Goal: Task Accomplishment & Management: Use online tool/utility

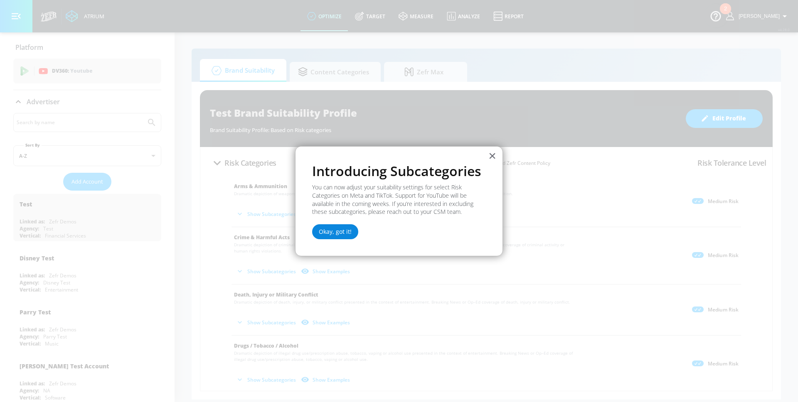
click at [325, 232] on button "Okay, got it!" at bounding box center [335, 231] width 46 height 15
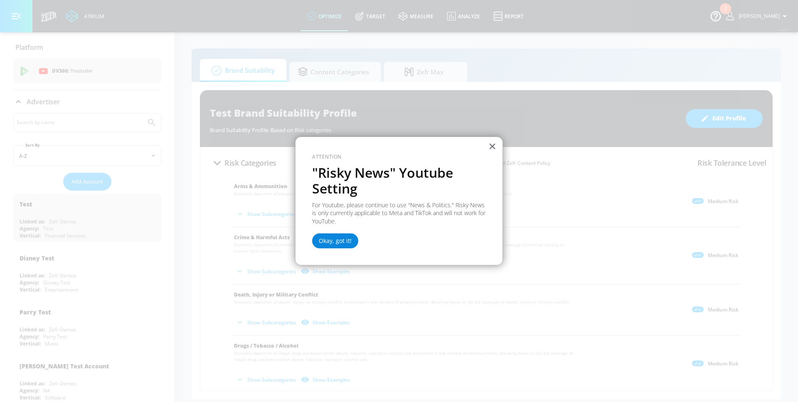
click at [346, 244] on button "Okay, got it!" at bounding box center [335, 241] width 46 height 15
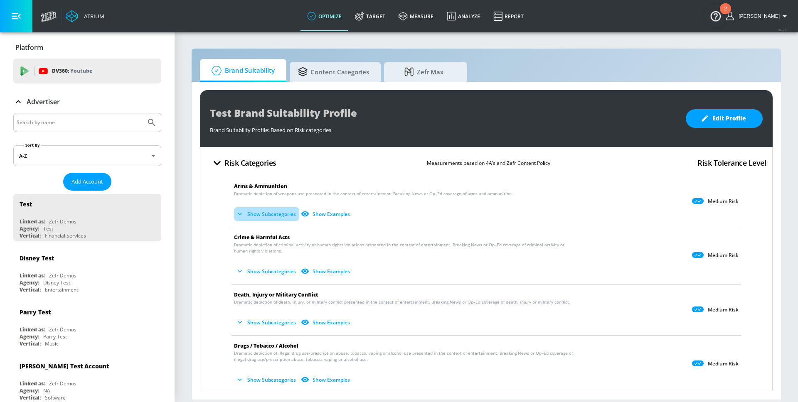
click at [248, 211] on button "Show Subcategories" at bounding box center [266, 214] width 65 height 14
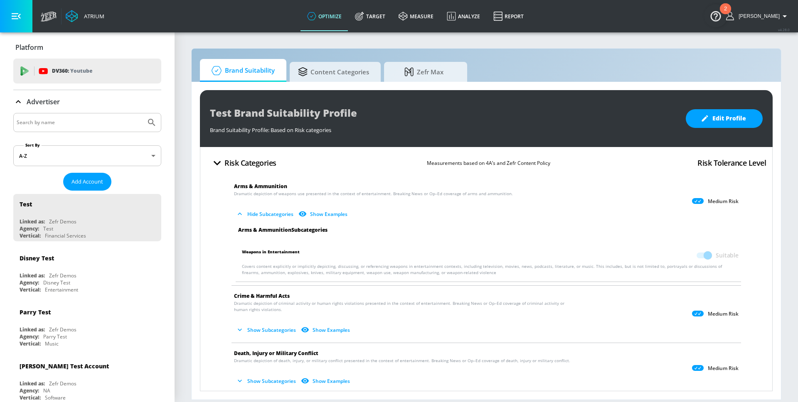
click at [248, 211] on button "Hide Subcategories" at bounding box center [265, 214] width 63 height 14
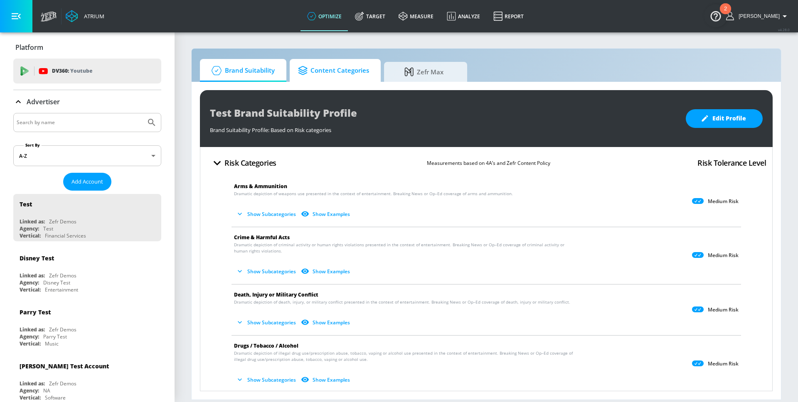
click at [329, 73] on span "Content Categories" at bounding box center [333, 71] width 71 height 20
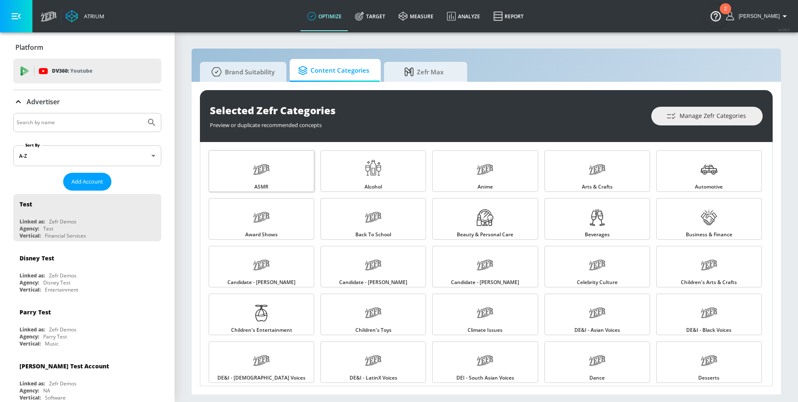
click at [290, 173] on link "ASMR" at bounding box center [262, 171] width 106 height 42
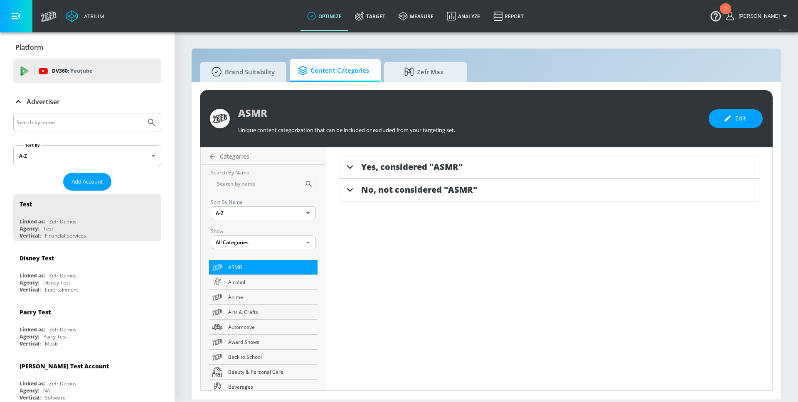
click at [345, 170] on icon at bounding box center [350, 167] width 12 height 12
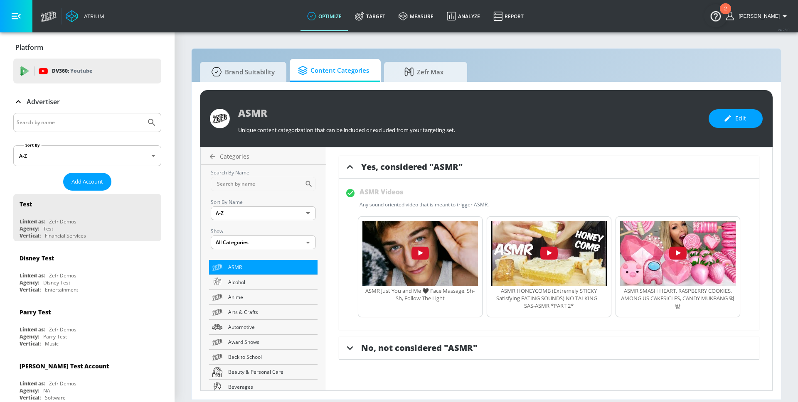
click at [348, 169] on icon at bounding box center [350, 167] width 12 height 12
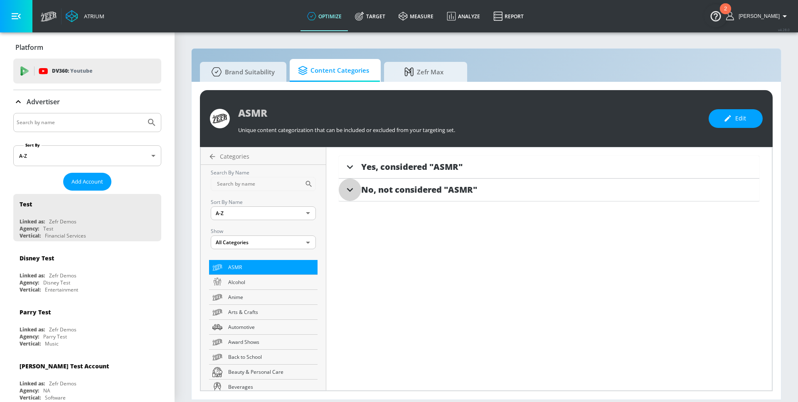
click at [355, 189] on icon at bounding box center [350, 190] width 12 height 12
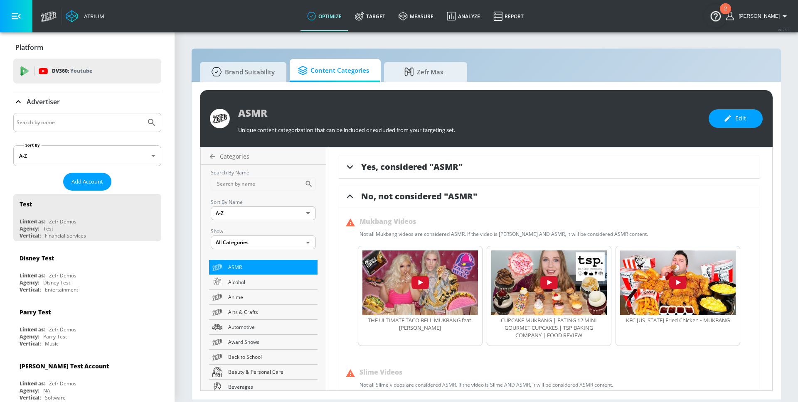
click at [361, 197] on span "No, not considered "ASMR"" at bounding box center [419, 196] width 116 height 11
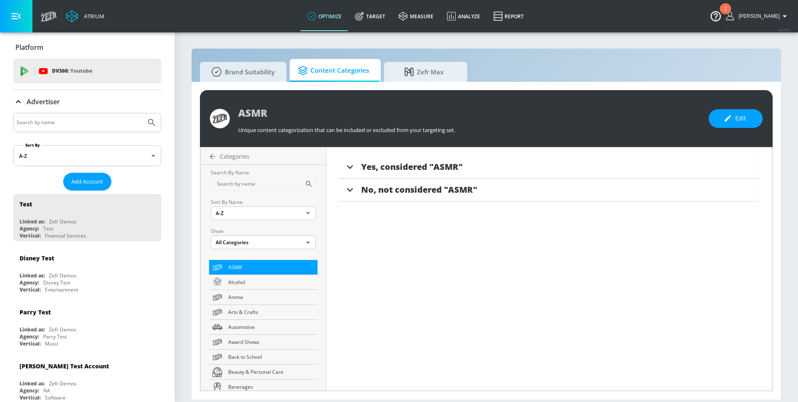
click at [229, 161] on div "Categories" at bounding box center [263, 159] width 125 height 12
click at [233, 154] on span "Categories" at bounding box center [235, 157] width 30 height 8
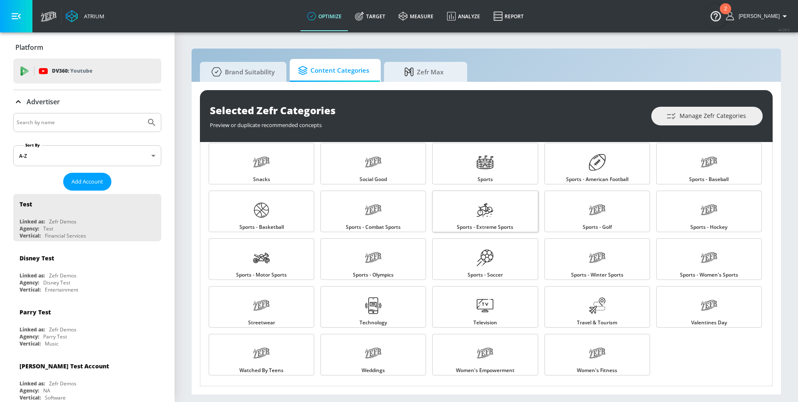
scroll to position [743, 0]
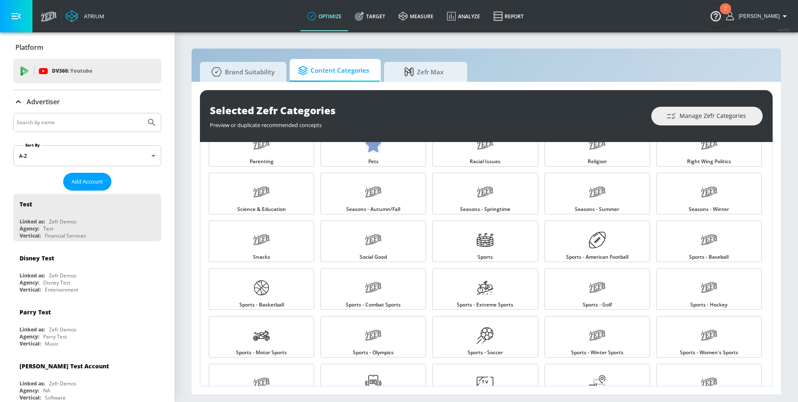
click at [393, 264] on div "Social Good" at bounding box center [372, 241] width 112 height 48
click at [390, 281] on link "Sports - Combat Sports" at bounding box center [374, 290] width 106 height 42
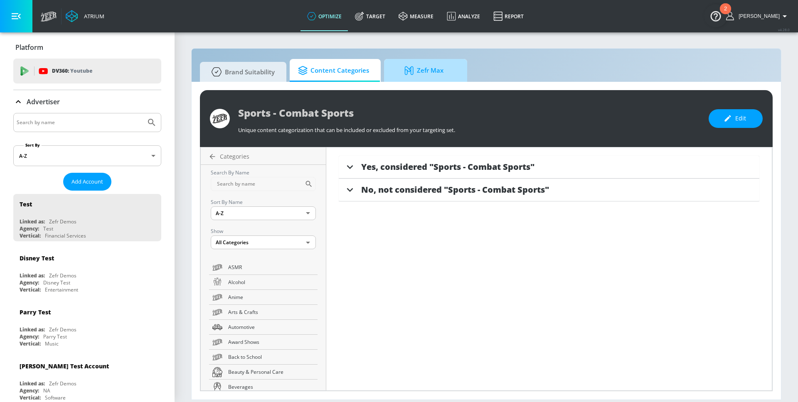
click at [408, 71] on icon at bounding box center [411, 70] width 12 height 9
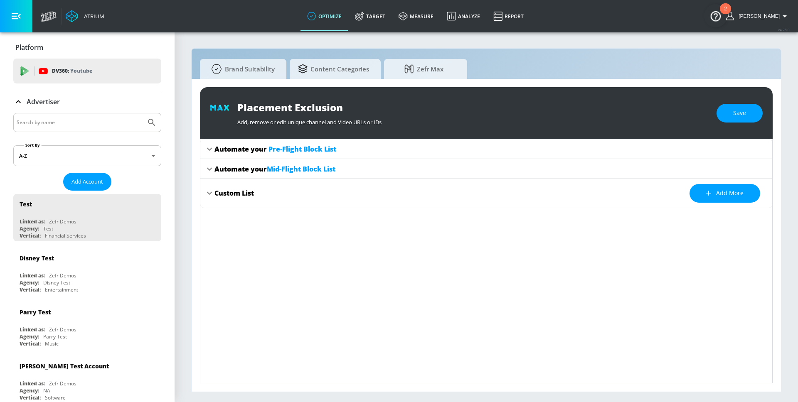
click at [224, 149] on div "Automate your Pre-Flight Block List" at bounding box center [276, 149] width 122 height 9
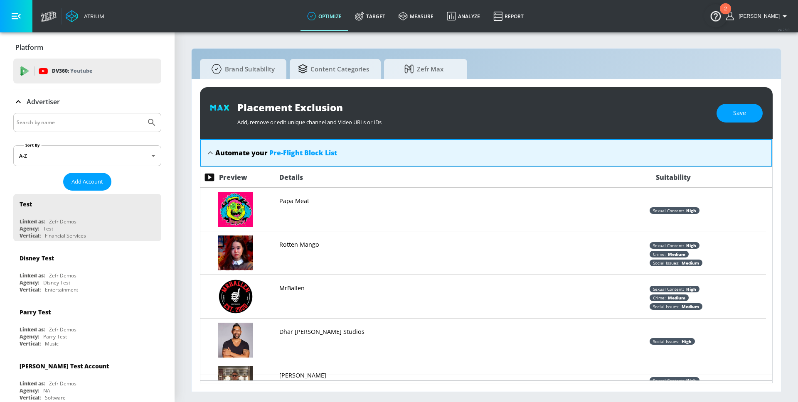
click at [232, 154] on div "Automate your Pre-Flight Block List" at bounding box center [276, 152] width 122 height 9
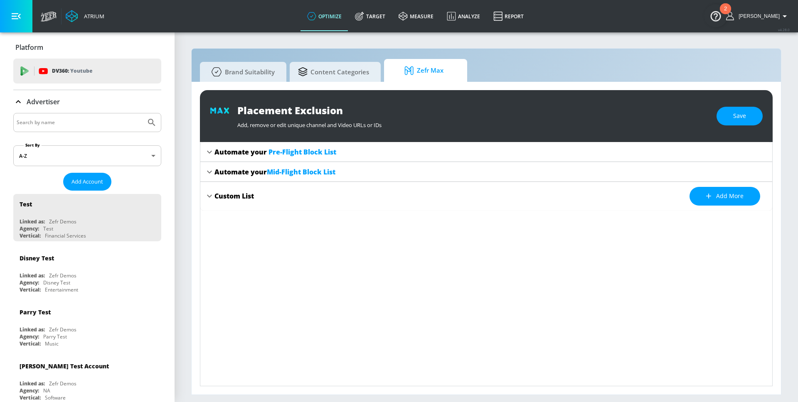
click at [431, 64] on span "Zefr Max" at bounding box center [423, 71] width 63 height 20
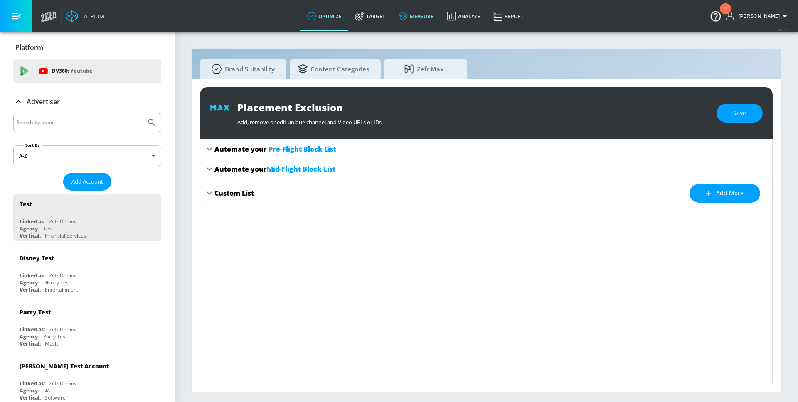
click at [429, 19] on link "measure" at bounding box center [416, 16] width 48 height 30
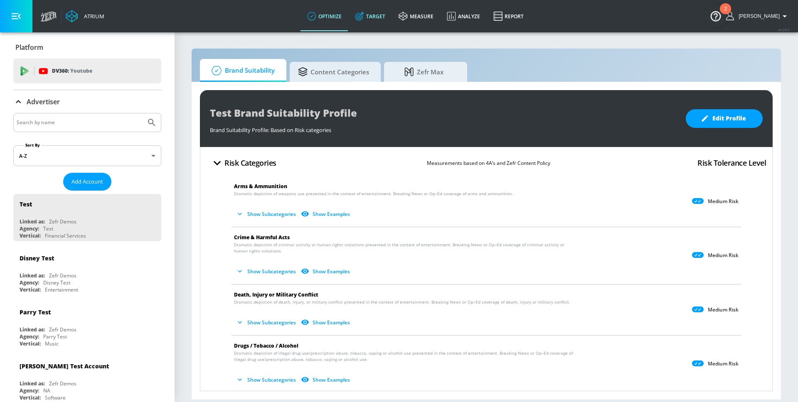
click at [385, 22] on link "Target" at bounding box center [370, 16] width 44 height 30
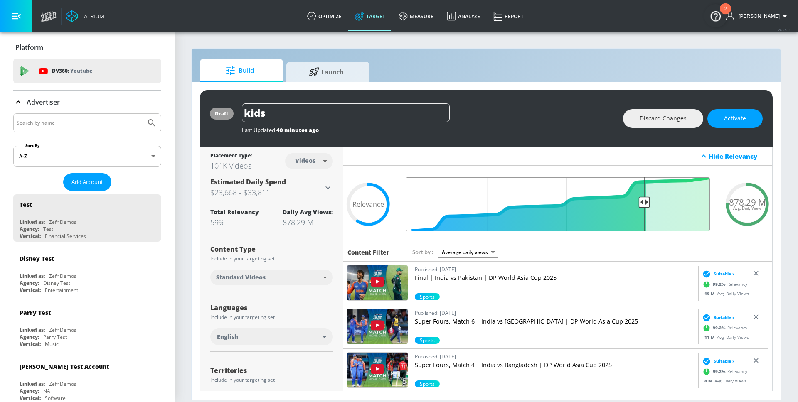
drag, startPoint x: 534, startPoint y: 203, endPoint x: 640, endPoint y: 206, distance: 106.1
click at [640, 206] on input "Final Threshold" at bounding box center [558, 205] width 313 height 54
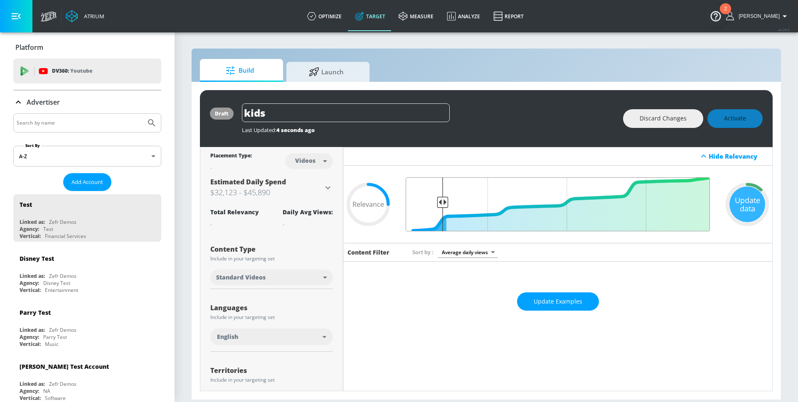
drag, startPoint x: 644, startPoint y: 201, endPoint x: 439, endPoint y: 209, distance: 204.7
type input "0.88"
click at [439, 209] on input "Final Threshold" at bounding box center [558, 205] width 313 height 54
click at [753, 207] on div "Update data" at bounding box center [748, 205] width 36 height 36
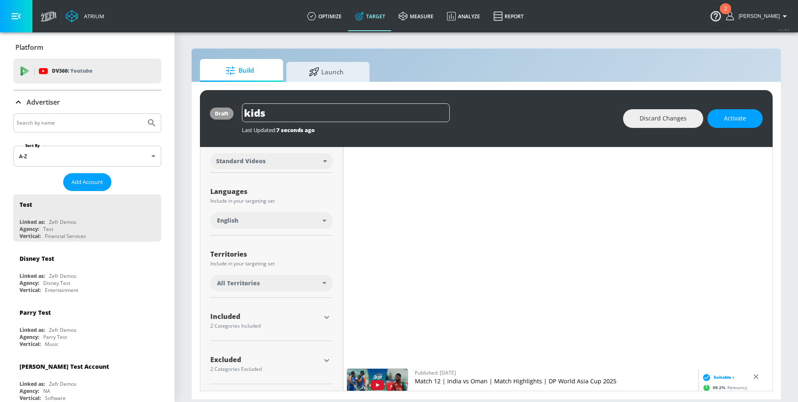
scroll to position [2266, 0]
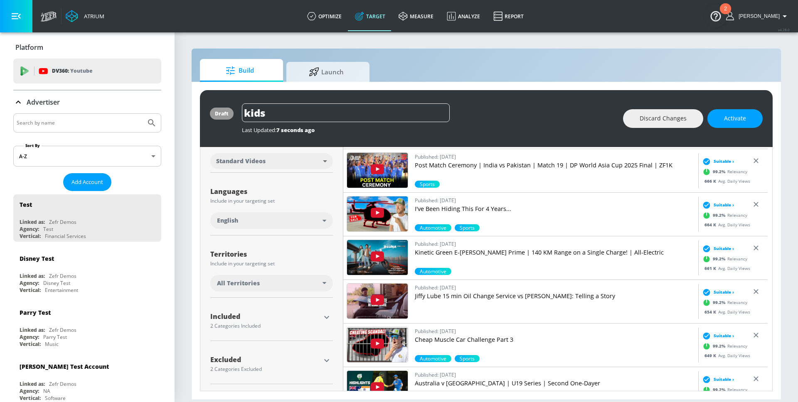
click at [327, 311] on div at bounding box center [327, 317] width 12 height 12
click at [325, 321] on icon "button" at bounding box center [327, 318] width 10 height 10
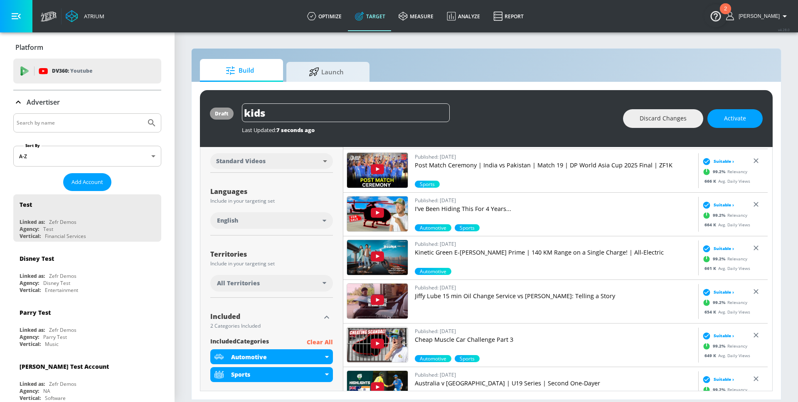
click at [325, 321] on icon "button" at bounding box center [327, 318] width 10 height 10
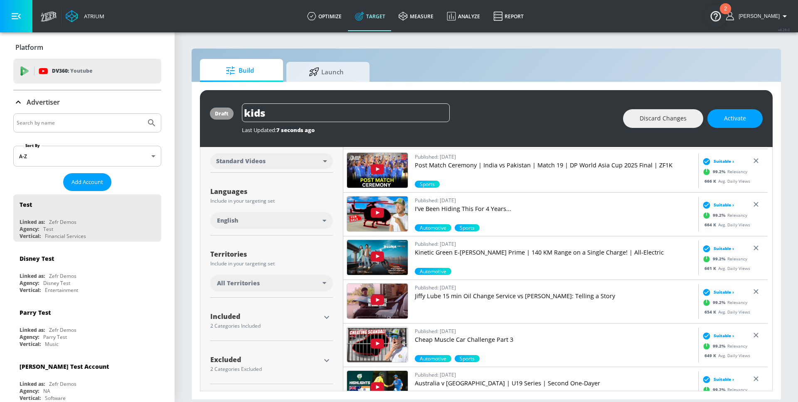
click at [324, 361] on icon "button" at bounding box center [326, 360] width 5 height 3
click at [323, 359] on icon "button" at bounding box center [327, 361] width 10 height 10
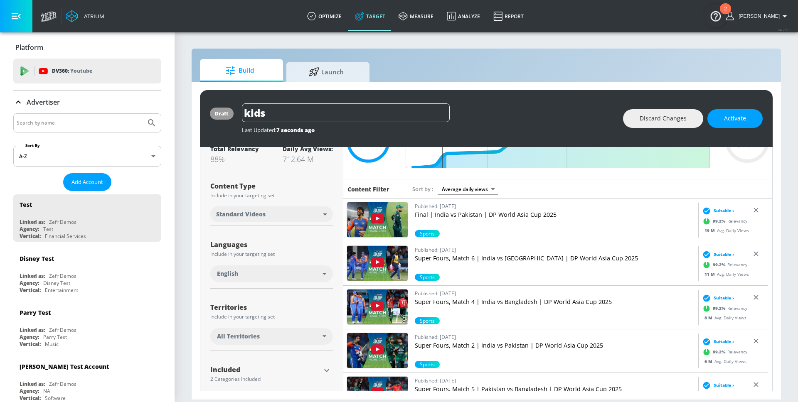
scroll to position [0, 0]
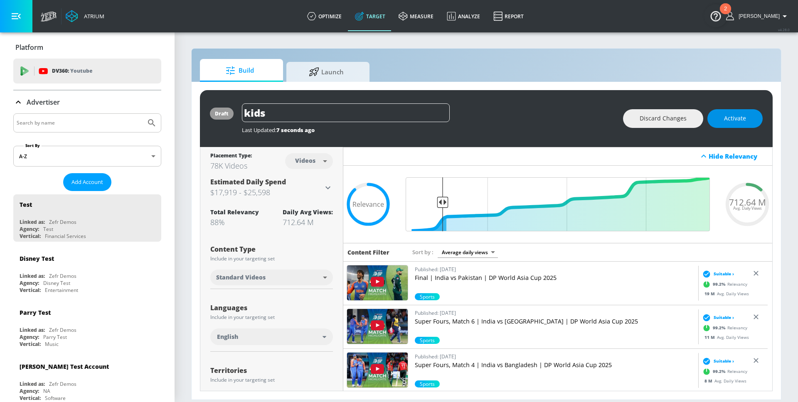
drag, startPoint x: 327, startPoint y: 113, endPoint x: 720, endPoint y: 123, distance: 393.4
click at [400, 118] on input "kids" at bounding box center [346, 113] width 208 height 19
click at [340, 76] on span "Launch" at bounding box center [326, 71] width 63 height 20
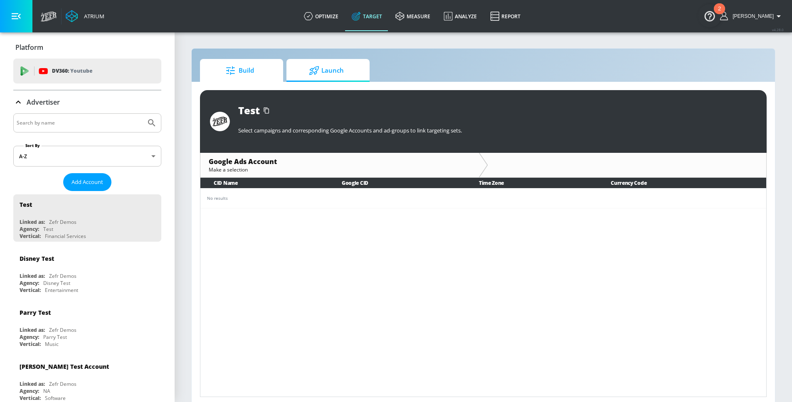
click at [253, 68] on span "Build" at bounding box center [239, 71] width 63 height 20
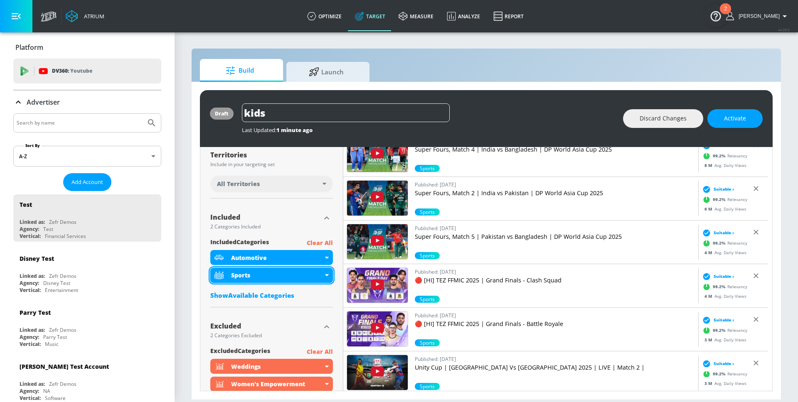
scroll to position [212, 0]
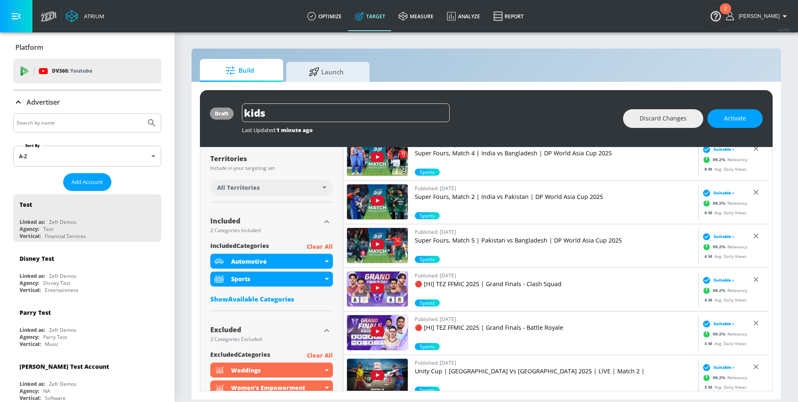
click at [291, 301] on div "Show Available Categories" at bounding box center [271, 299] width 123 height 8
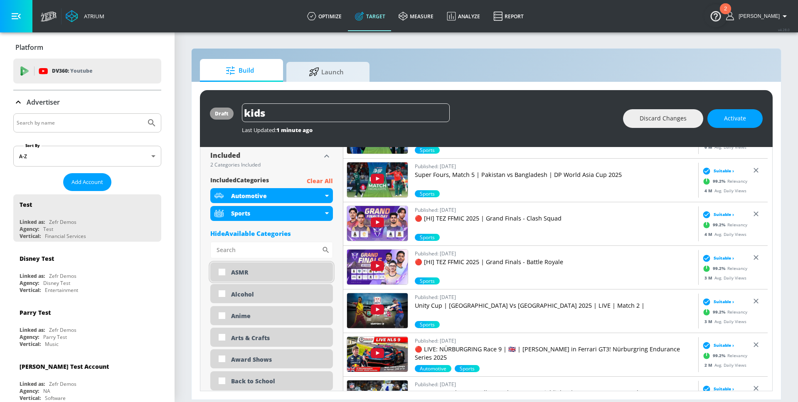
scroll to position [279, 0]
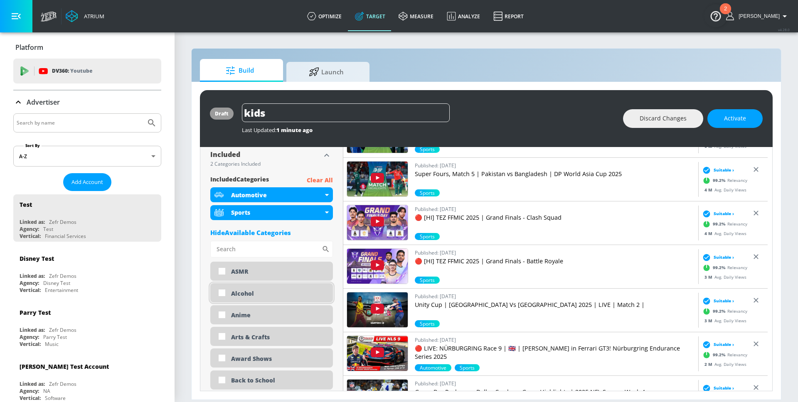
click at [289, 286] on div "Alcohol" at bounding box center [271, 293] width 123 height 19
checkbox input "true"
click at [289, 285] on div "Alcohol" at bounding box center [271, 293] width 123 height 19
click at [288, 273] on div "ASMR" at bounding box center [279, 272] width 96 height 8
checkbox input "true"
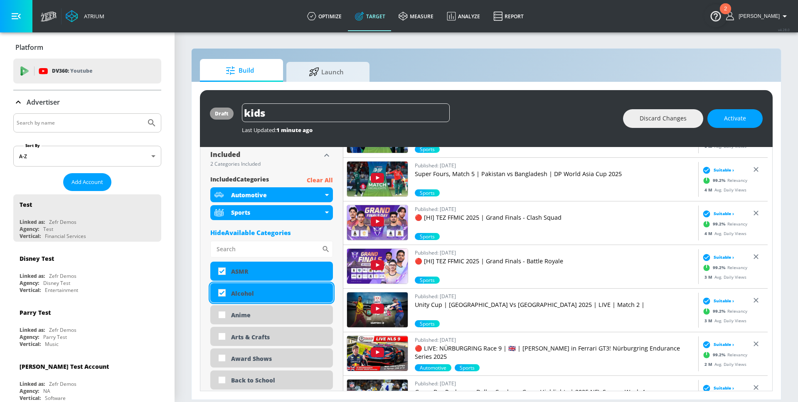
click at [284, 293] on div "Alcohol" at bounding box center [279, 294] width 96 height 8
click at [225, 296] on input "checkbox" at bounding box center [222, 293] width 15 height 15
click at [222, 296] on input "checkbox" at bounding box center [222, 293] width 15 height 15
click at [218, 290] on input "checkbox" at bounding box center [222, 293] width 15 height 15
click at [218, 291] on input "checkbox" at bounding box center [222, 293] width 15 height 15
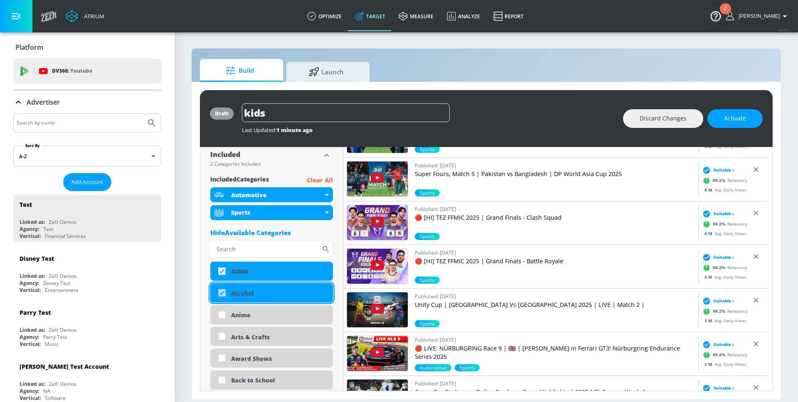
checkbox input "true"
click at [243, 328] on div "Arts & Crafts" at bounding box center [271, 336] width 123 height 19
checkbox input "true"
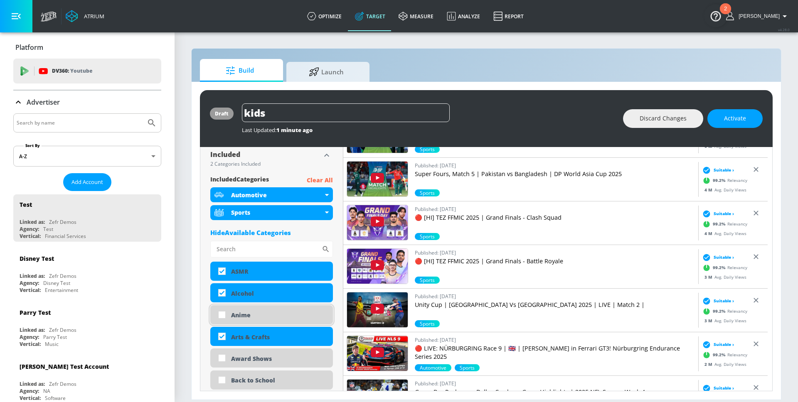
click at [261, 321] on div "Anime" at bounding box center [271, 315] width 123 height 19
checkbox input "true"
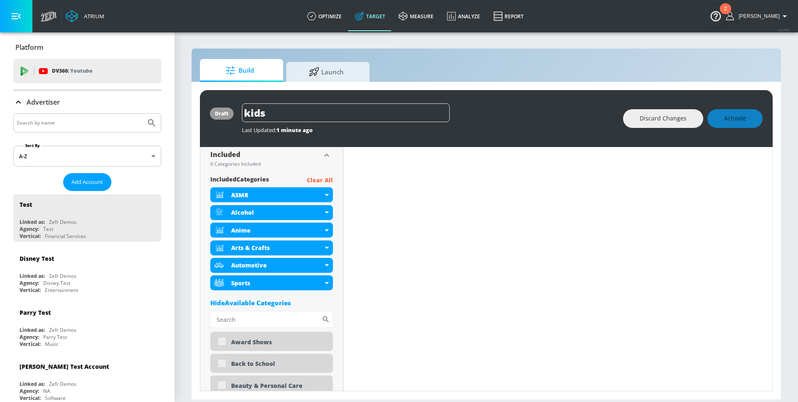
scroll to position [0, 0]
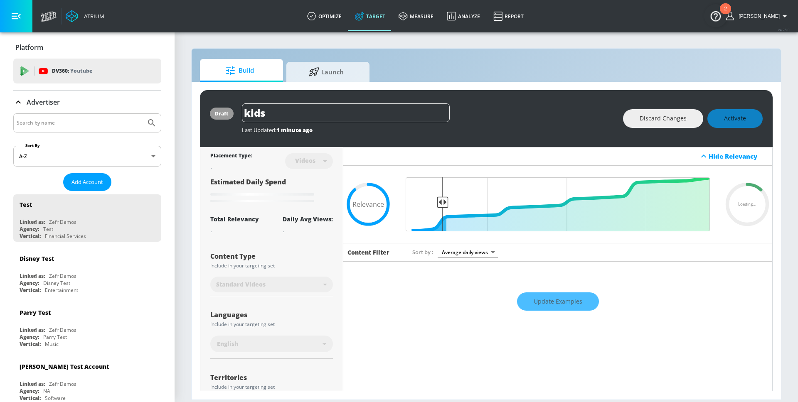
click at [581, 303] on div "Update Examples" at bounding box center [557, 301] width 429 height 29
click at [579, 303] on div "Update Examples" at bounding box center [557, 301] width 429 height 29
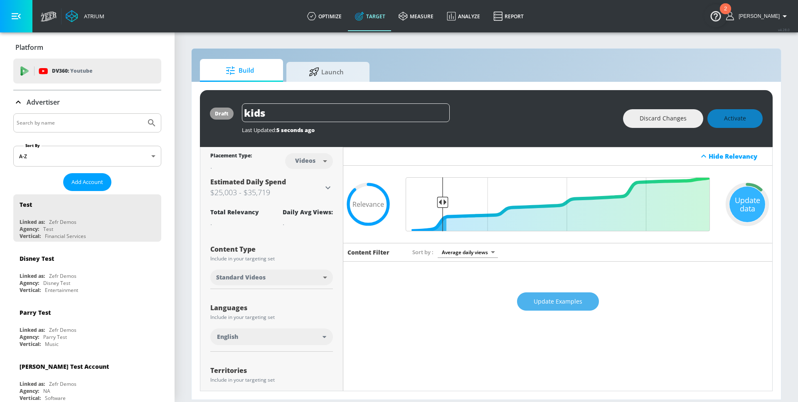
click at [562, 301] on span "Update Examples" at bounding box center [558, 302] width 49 height 10
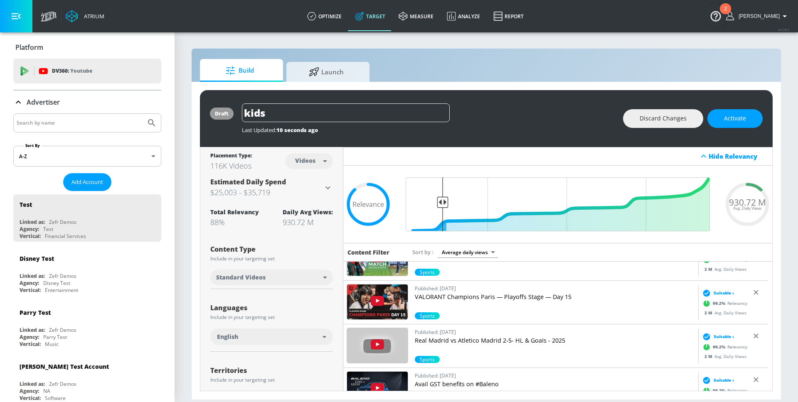
scroll to position [812, 0]
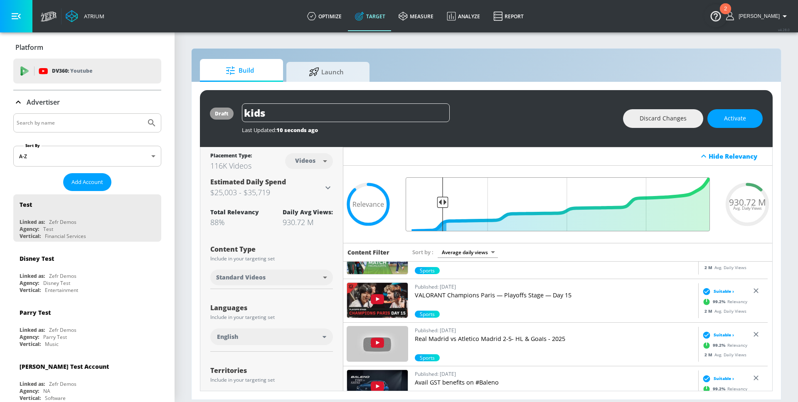
click at [442, 205] on input "Final Threshold" at bounding box center [558, 205] width 313 height 54
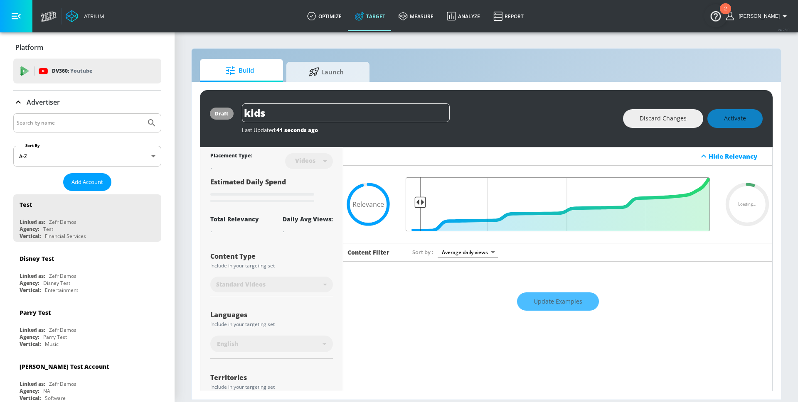
drag, startPoint x: 442, startPoint y: 204, endPoint x: 417, endPoint y: 205, distance: 25.4
click at [417, 205] on input "Final Threshold" at bounding box center [558, 205] width 313 height 54
click at [551, 301] on div "Update Examples" at bounding box center [557, 301] width 429 height 29
click at [579, 303] on div "Update Examples" at bounding box center [557, 301] width 429 height 29
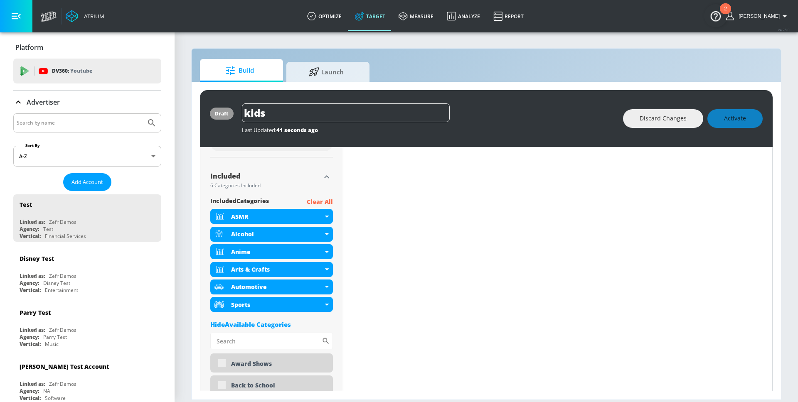
type input "0.89"
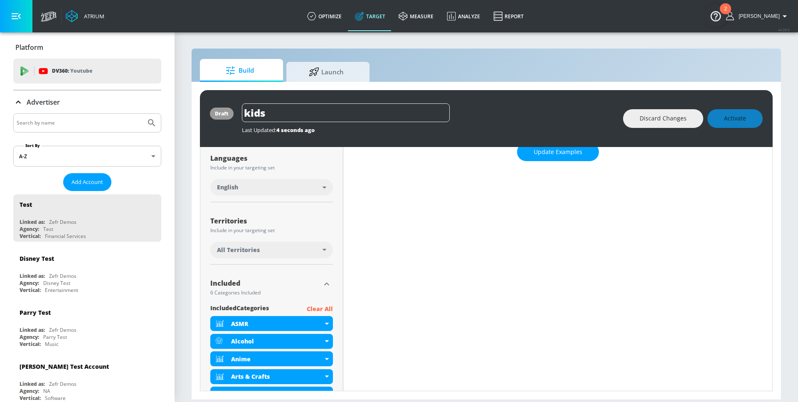
scroll to position [179, 0]
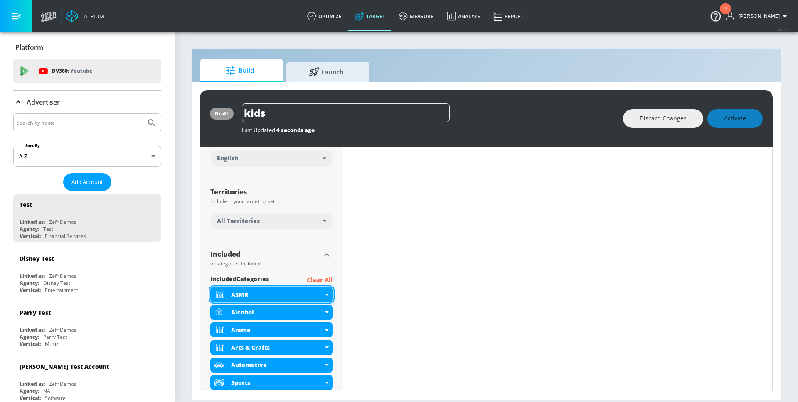
click at [325, 294] on icon at bounding box center [327, 295] width 4 height 2
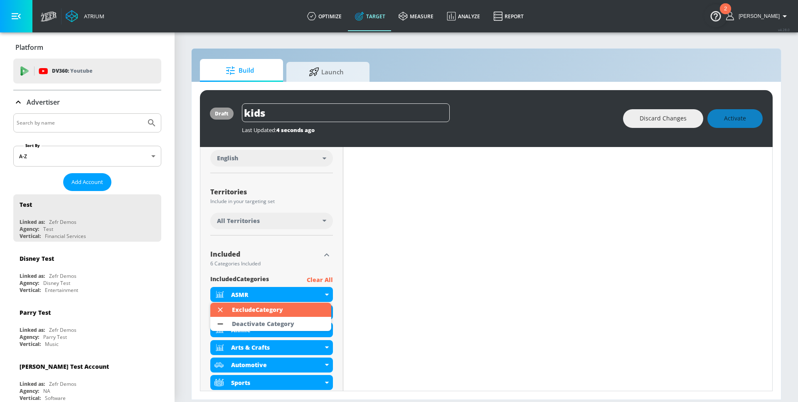
click at [359, 350] on div at bounding box center [399, 201] width 798 height 402
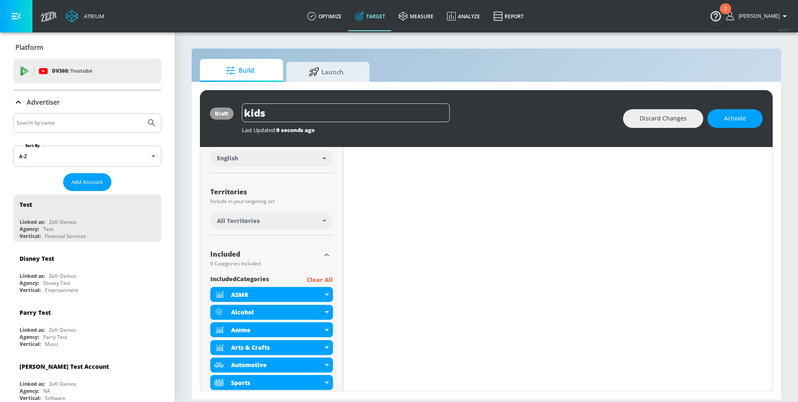
click at [324, 284] on p "Clear All" at bounding box center [320, 280] width 26 height 10
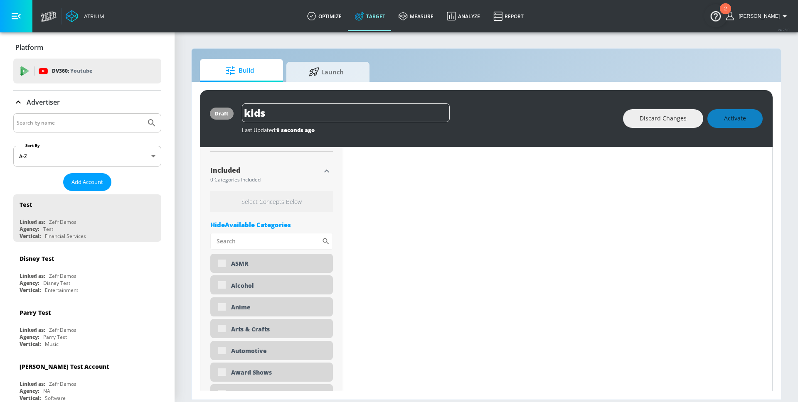
scroll to position [169, 0]
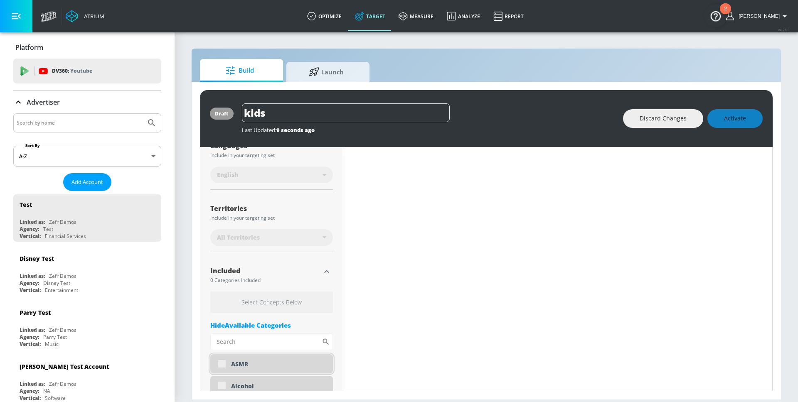
click at [271, 363] on div "ASMR" at bounding box center [279, 364] width 96 height 8
click at [220, 360] on div "ASMR" at bounding box center [271, 364] width 123 height 19
click at [224, 365] on div "ASMR" at bounding box center [271, 364] width 123 height 19
click at [220, 365] on div "ASMR" at bounding box center [271, 364] width 123 height 19
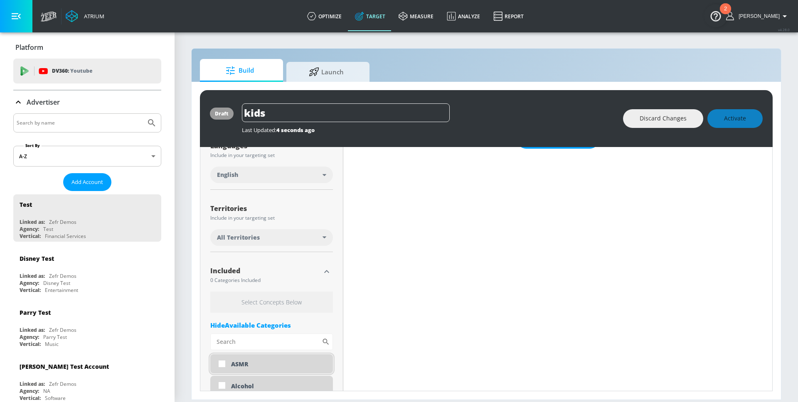
click at [230, 365] on div "ASMR" at bounding box center [271, 364] width 123 height 19
checkbox input "true"
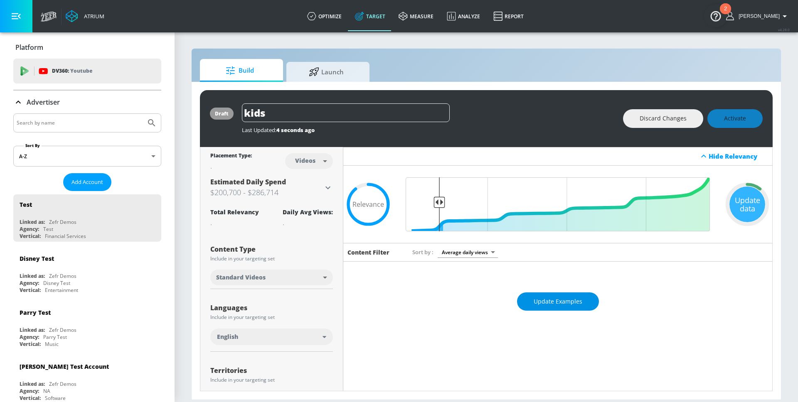
click at [572, 305] on div "Update Examples" at bounding box center [557, 301] width 429 height 29
click at [585, 306] on button "Update Examples" at bounding box center [558, 302] width 82 height 19
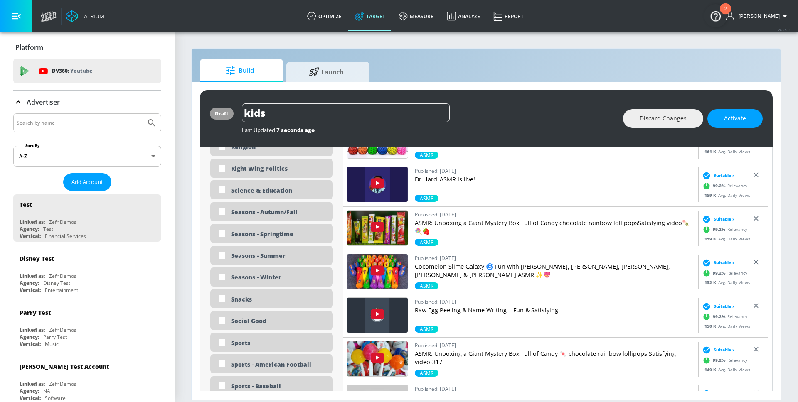
scroll to position [1946, 0]
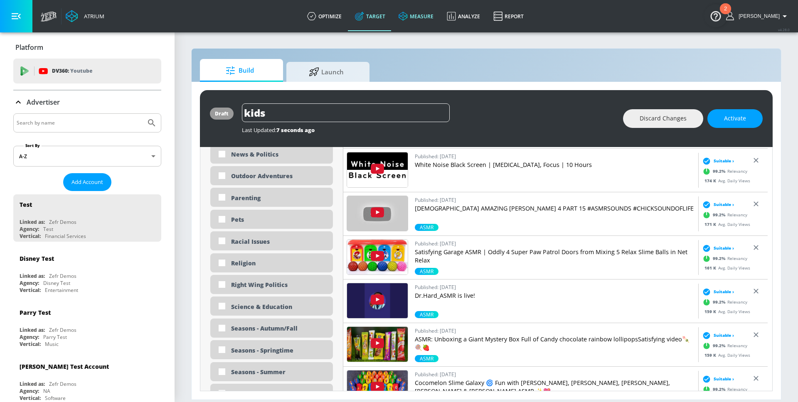
click at [440, 25] on link "measure" at bounding box center [416, 16] width 48 height 30
